Goal: Information Seeking & Learning: Learn about a topic

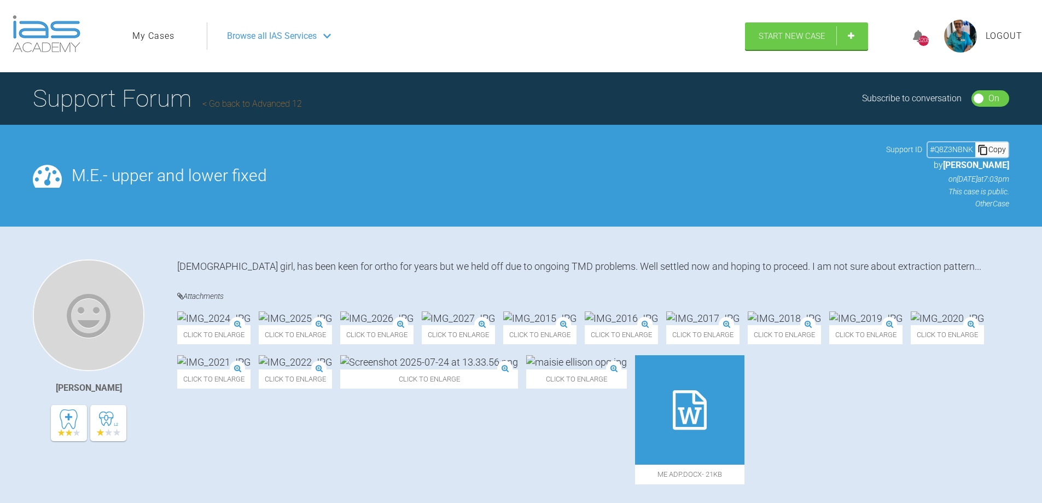
scroll to position [1700, 0]
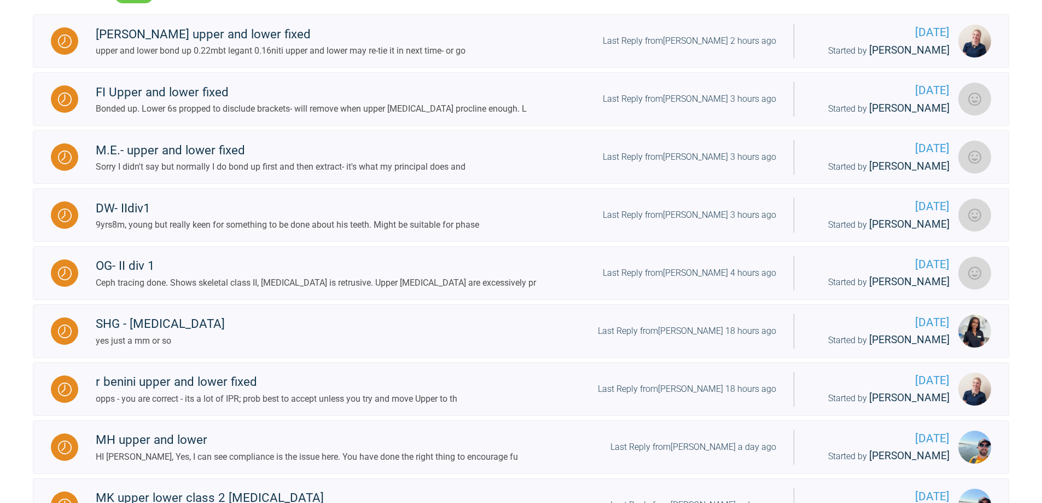
scroll to position [202, 0]
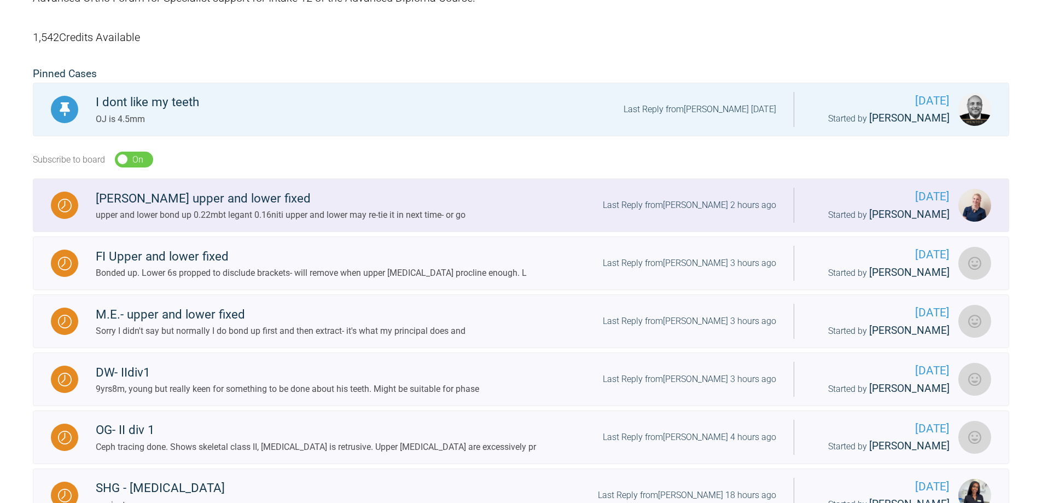
click at [63, 205] on img at bounding box center [65, 206] width 14 height 14
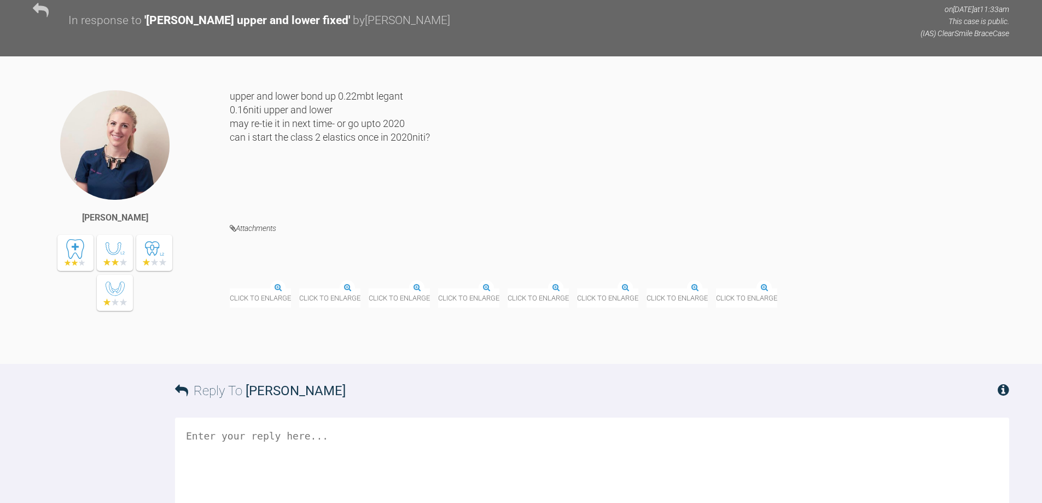
scroll to position [1624, 0]
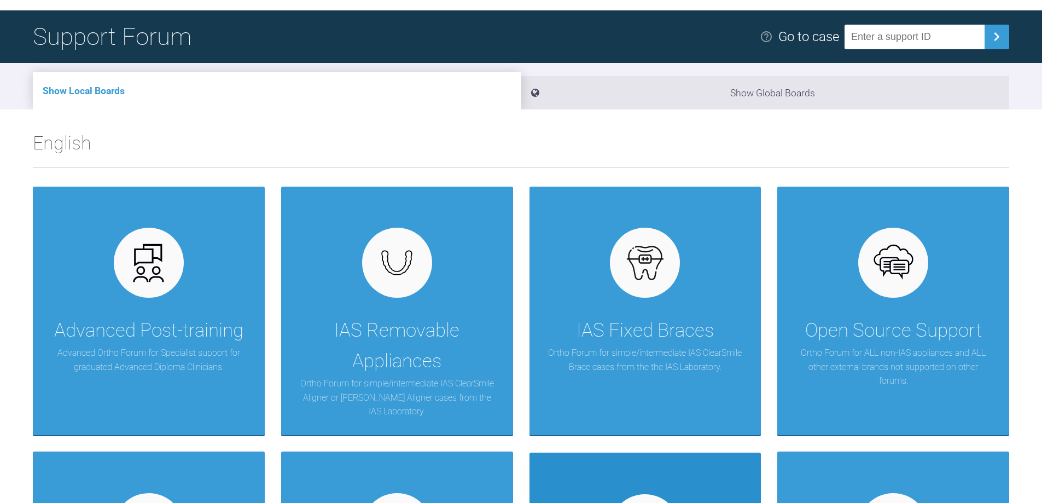
scroll to position [219, 0]
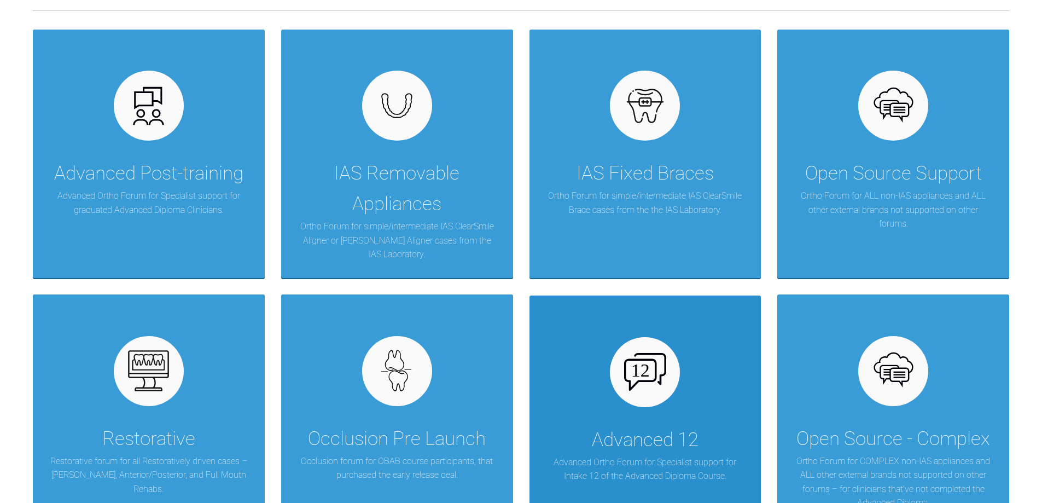
click at [631, 432] on div "Advanced 12" at bounding box center [645, 439] width 107 height 31
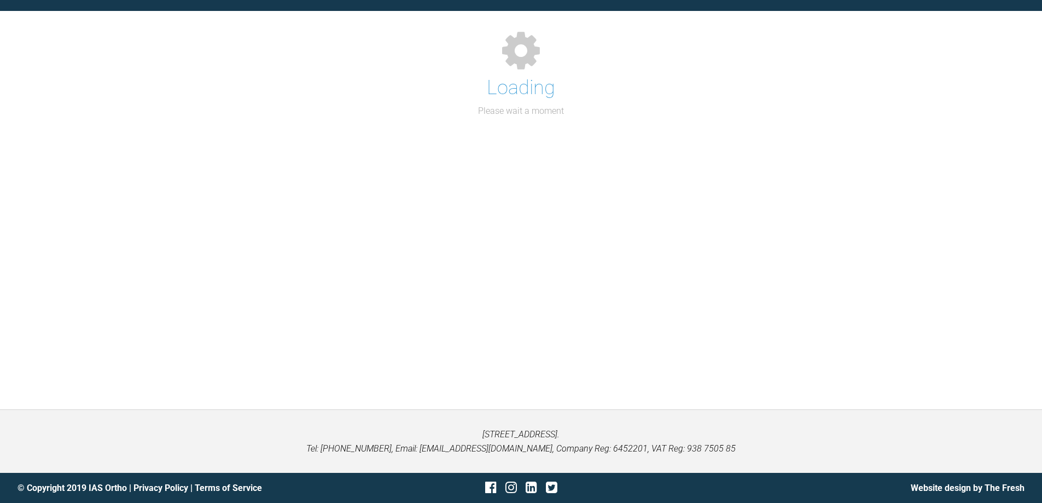
click at [631, 432] on div "My Cases Logout Browse all IAS Services Start New Case 5224 Logout Support Foru…" at bounding box center [521, 194] width 1042 height 616
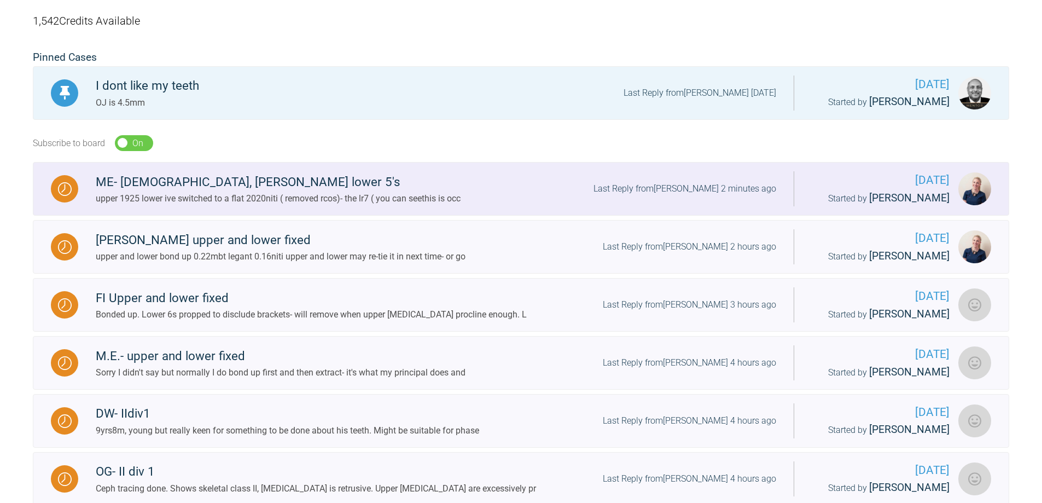
click at [60, 191] on img at bounding box center [65, 189] width 14 height 14
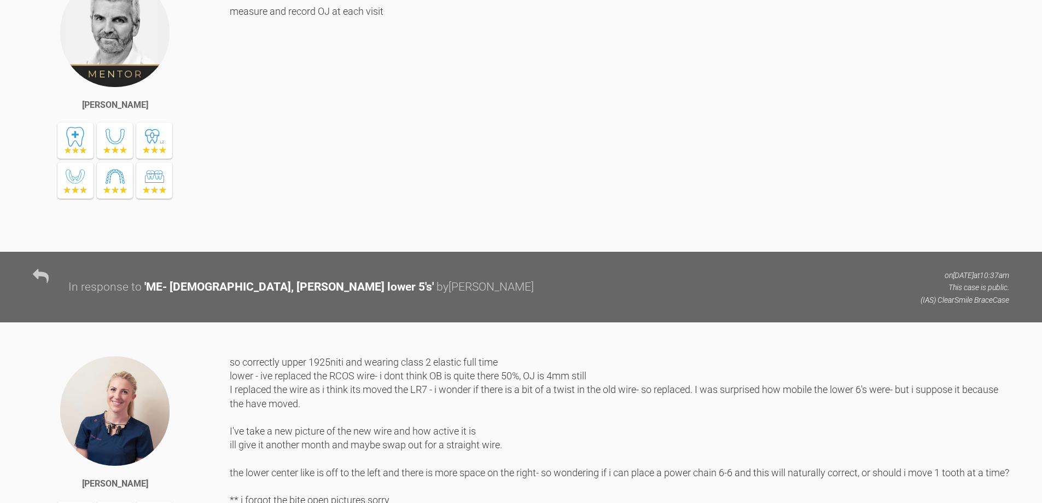
scroll to position [7872, 0]
